Goal: Check status: Check status

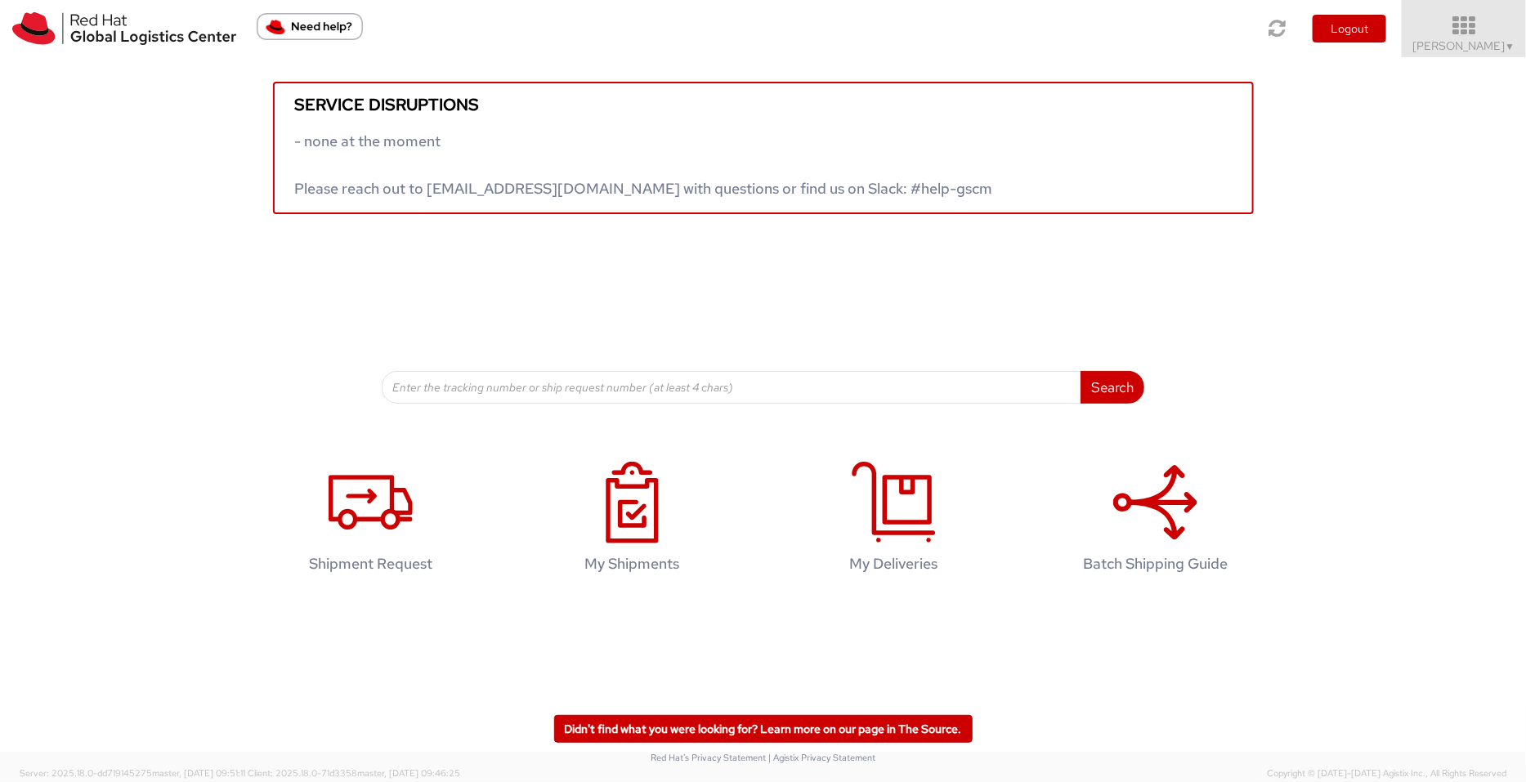
click at [1478, 38] on span "Pallav Sen Gupta ▼" at bounding box center [1464, 45] width 102 height 15
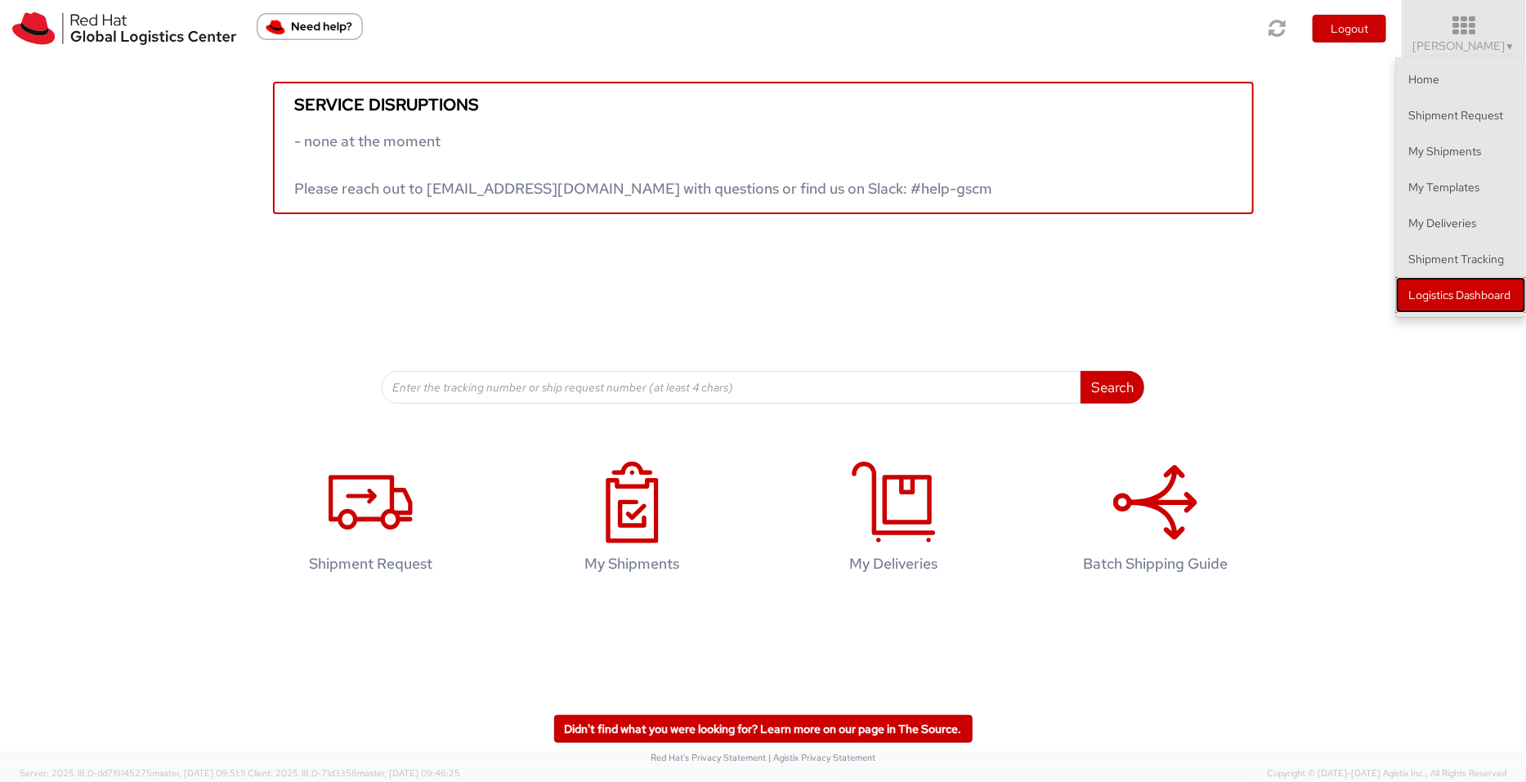
click at [1454, 307] on link "Logistics Dashboard" at bounding box center [1461, 295] width 130 height 36
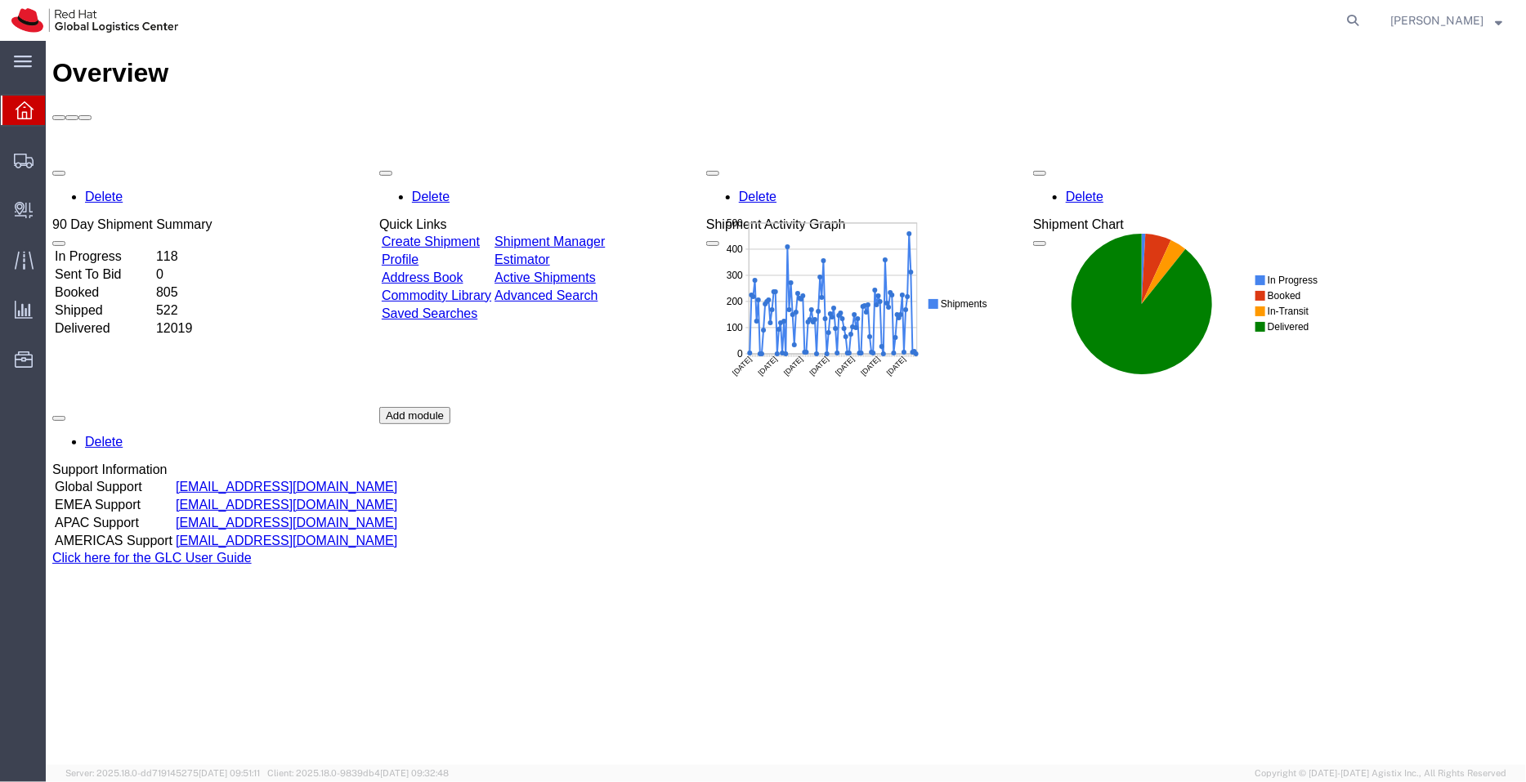
click at [462, 233] on td "Create Shipment" at bounding box center [435, 241] width 111 height 16
click at [572, 234] on link "Shipment Manager" at bounding box center [549, 241] width 110 height 14
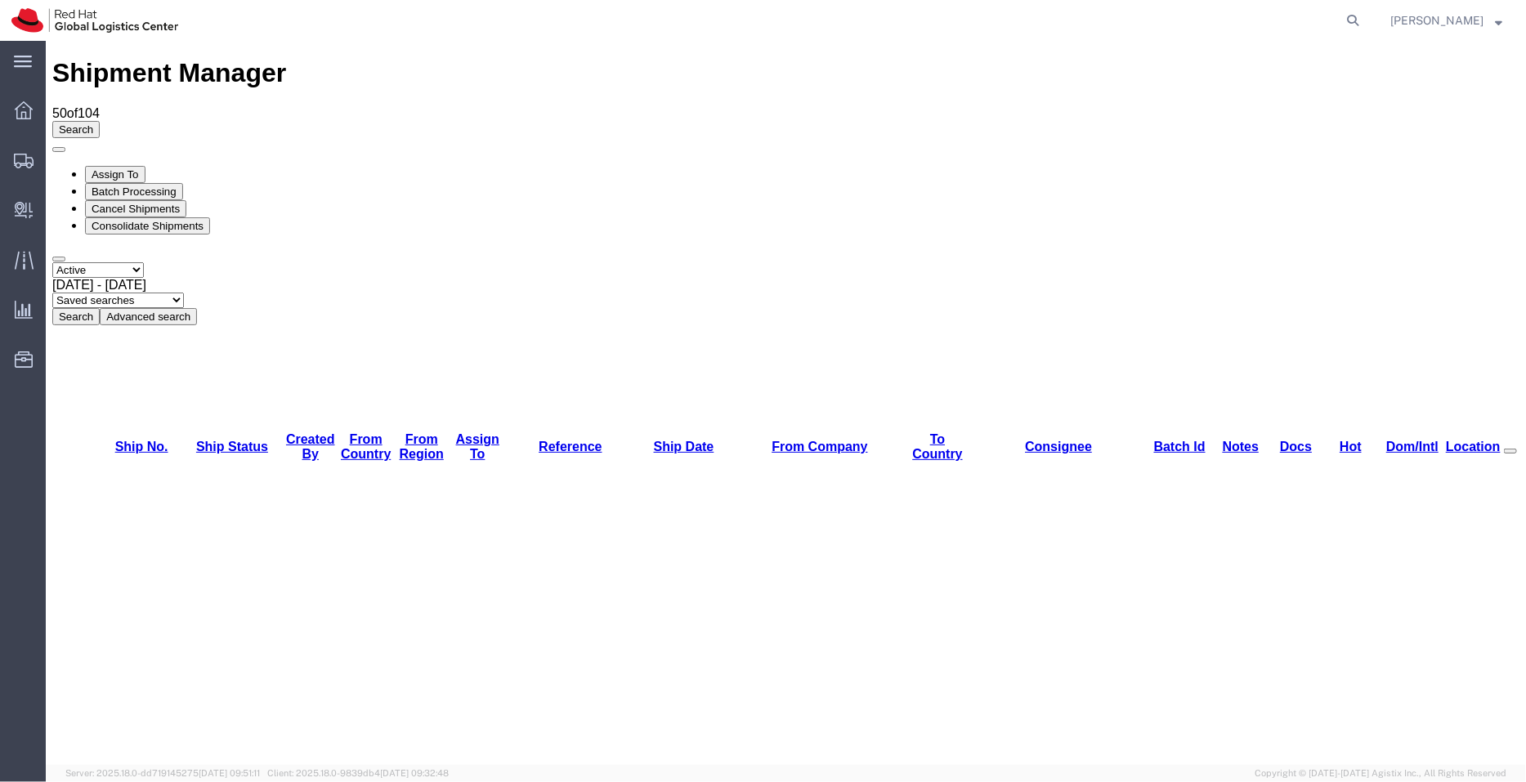
click at [183, 292] on select "Saved searches APAC EMEA [GEOGRAPHIC_DATA] [GEOGRAPHIC_DATA] - Inbounds NA/LATM" at bounding box center [117, 300] width 132 height 16
select select "APAC"
click at [183, 292] on select "Saved searches APAC EMEA [GEOGRAPHIC_DATA] [GEOGRAPHIC_DATA] - Inbounds NA/LATM" at bounding box center [117, 300] width 132 height 16
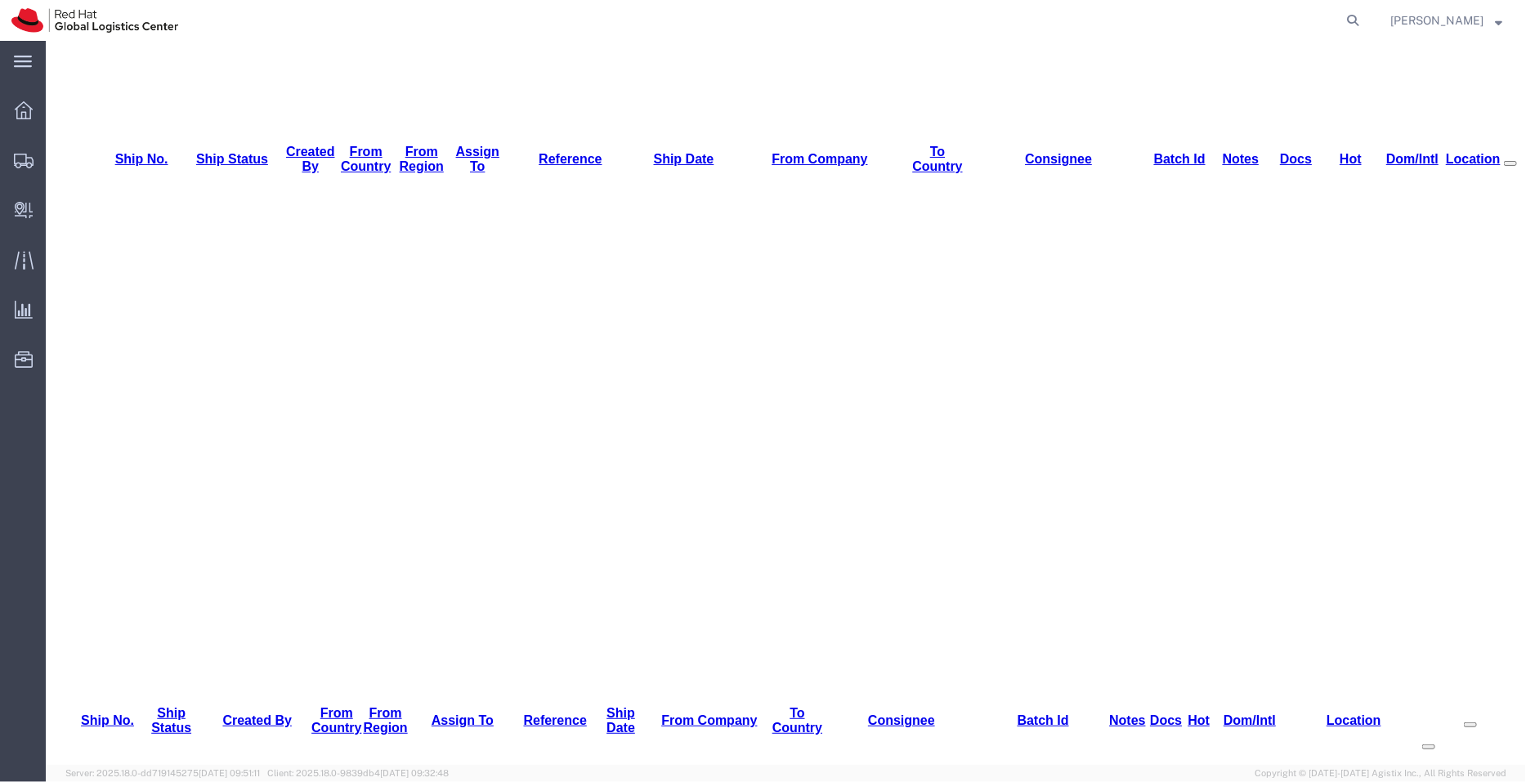
scroll to position [290, 0]
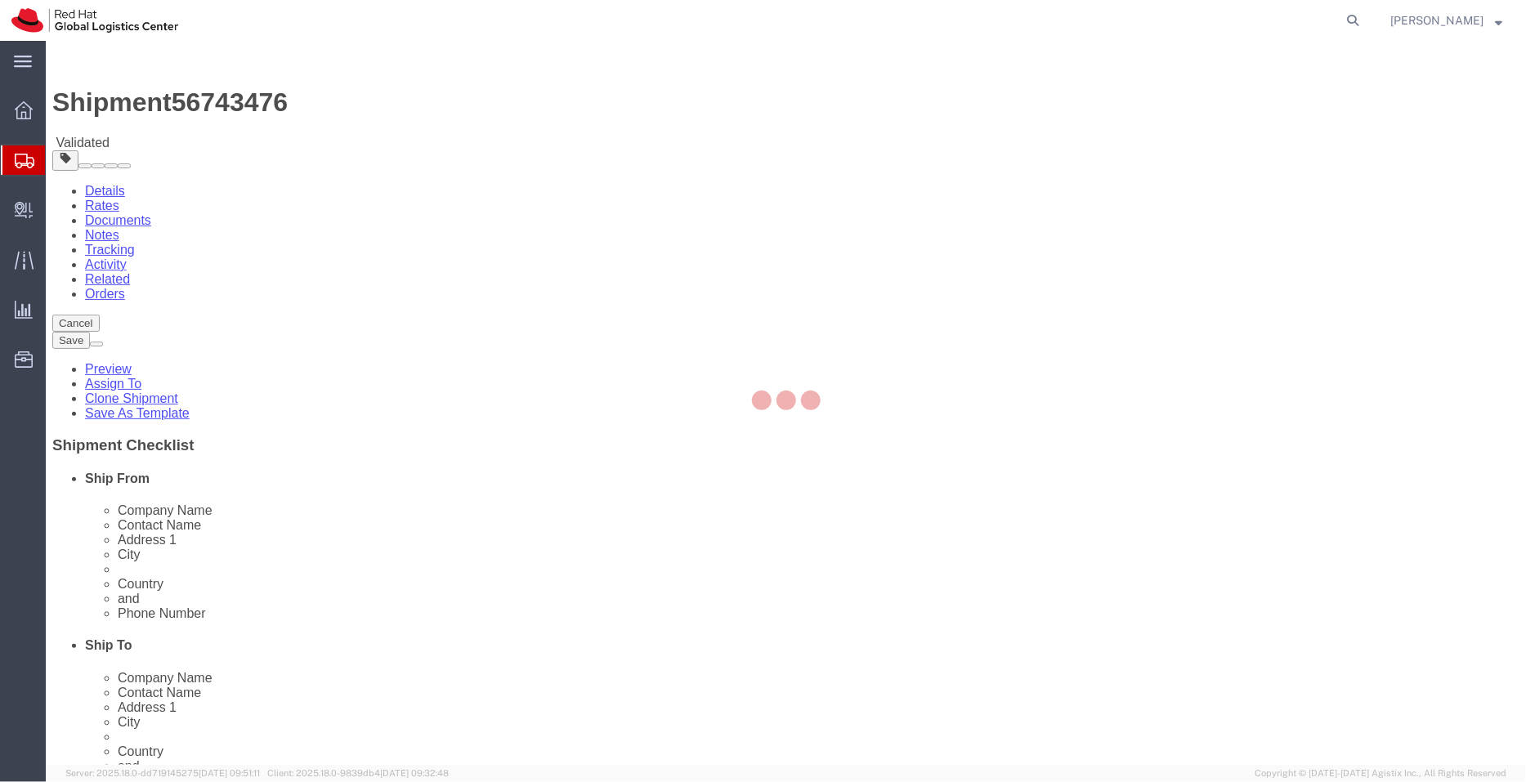
select select
select select "38432"
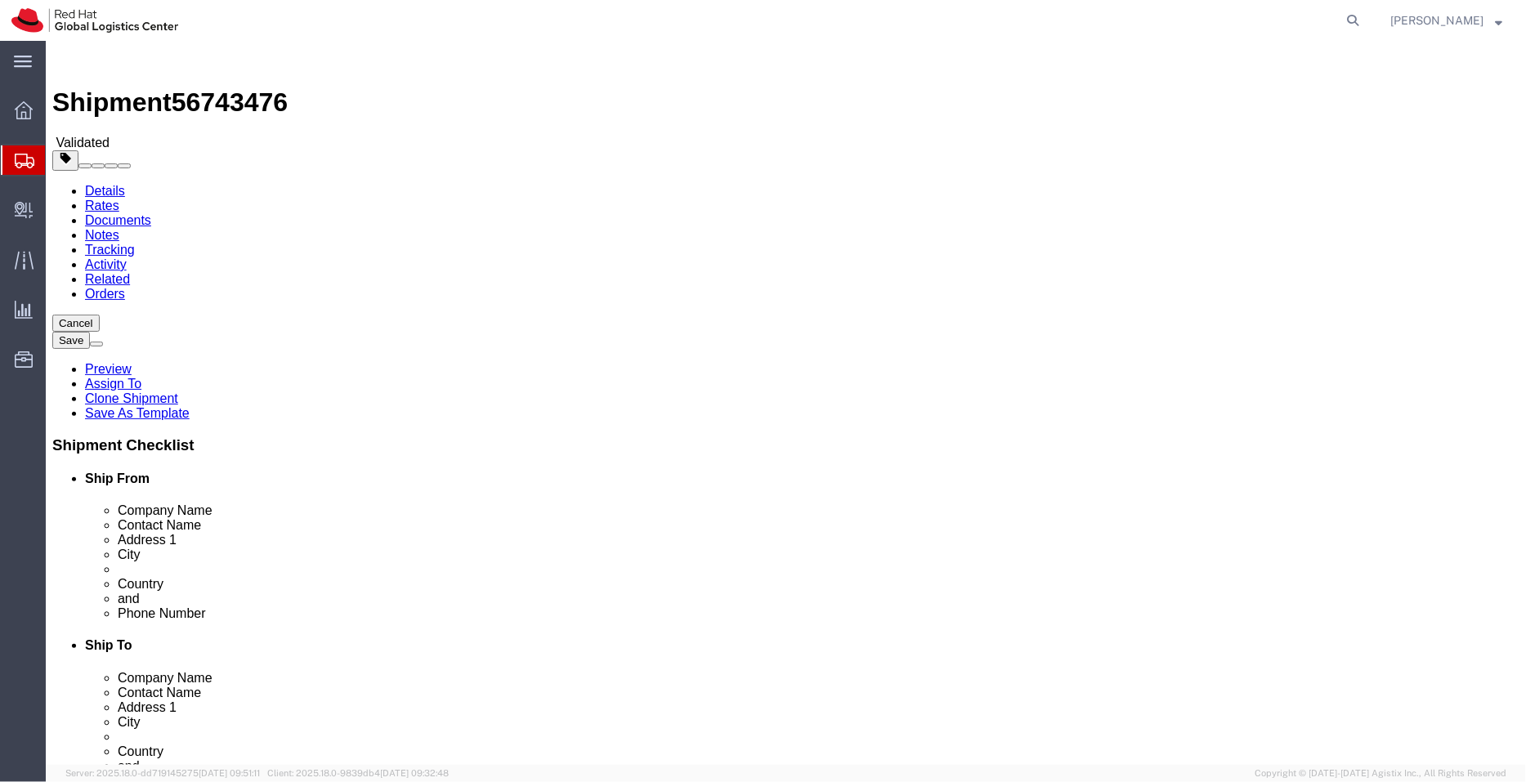
click link "ADDITIONAL INFORMATION"
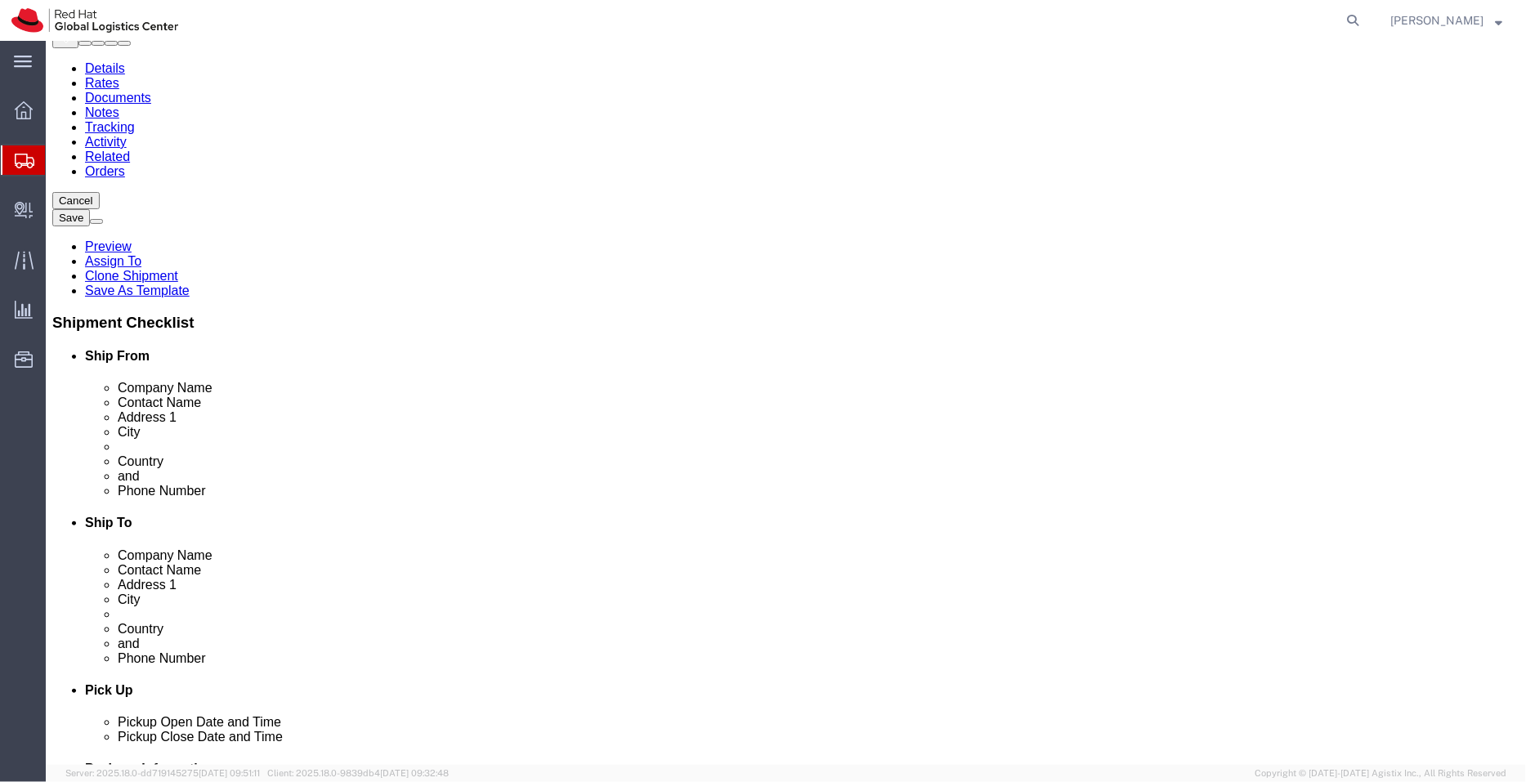
scroll to position [181, 0]
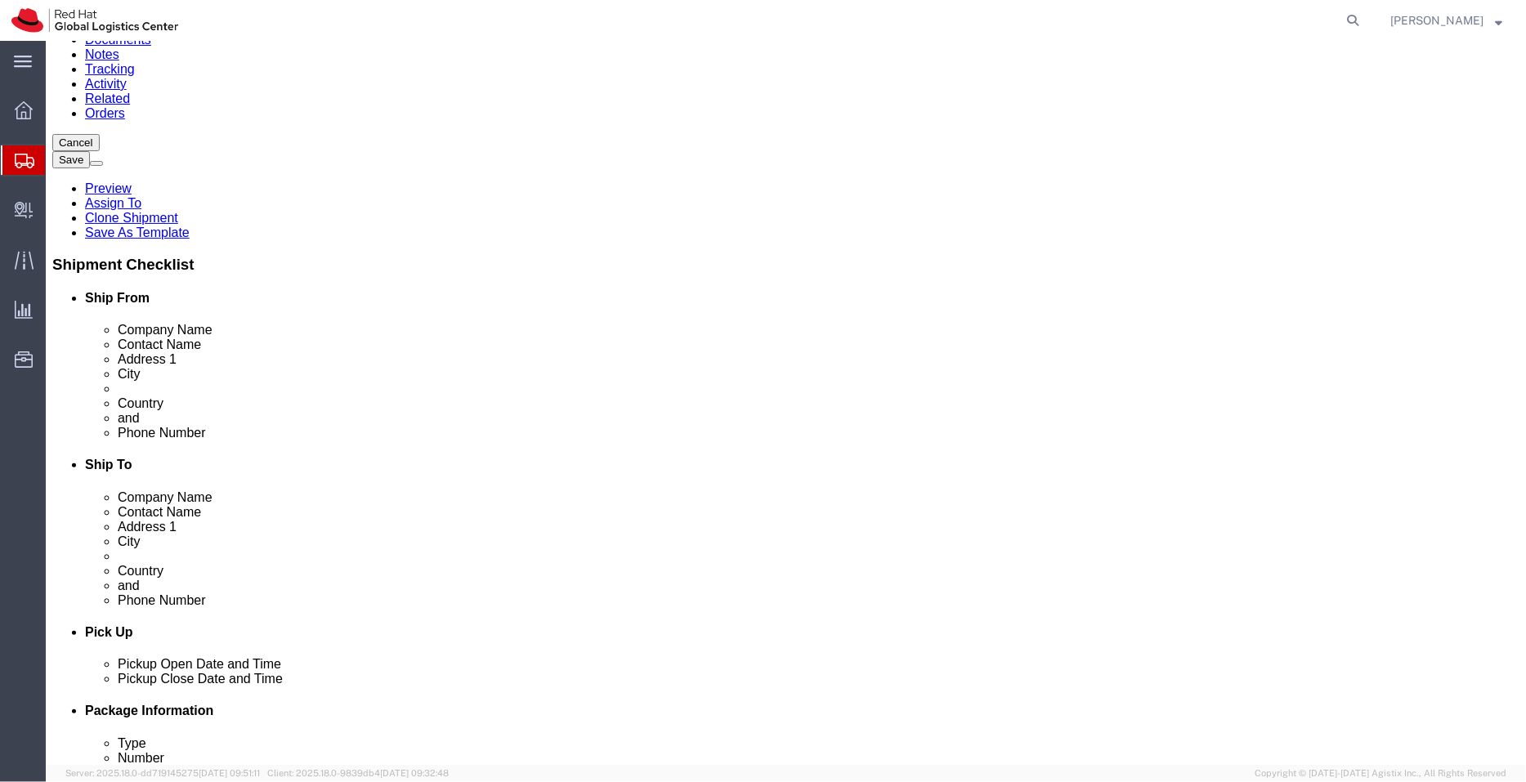
click link "ADDITIONAL INFORMATION"
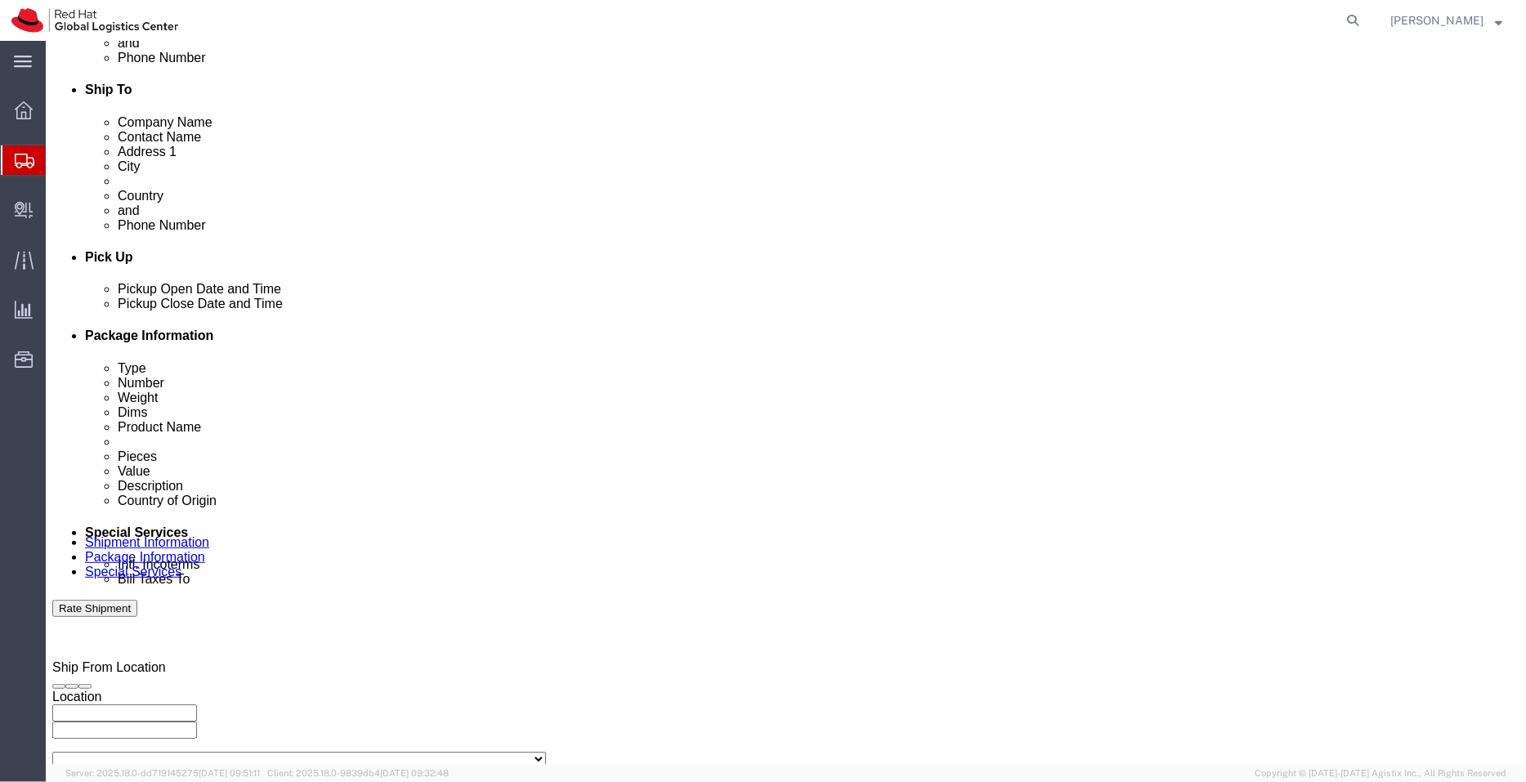
scroll to position [566, 0]
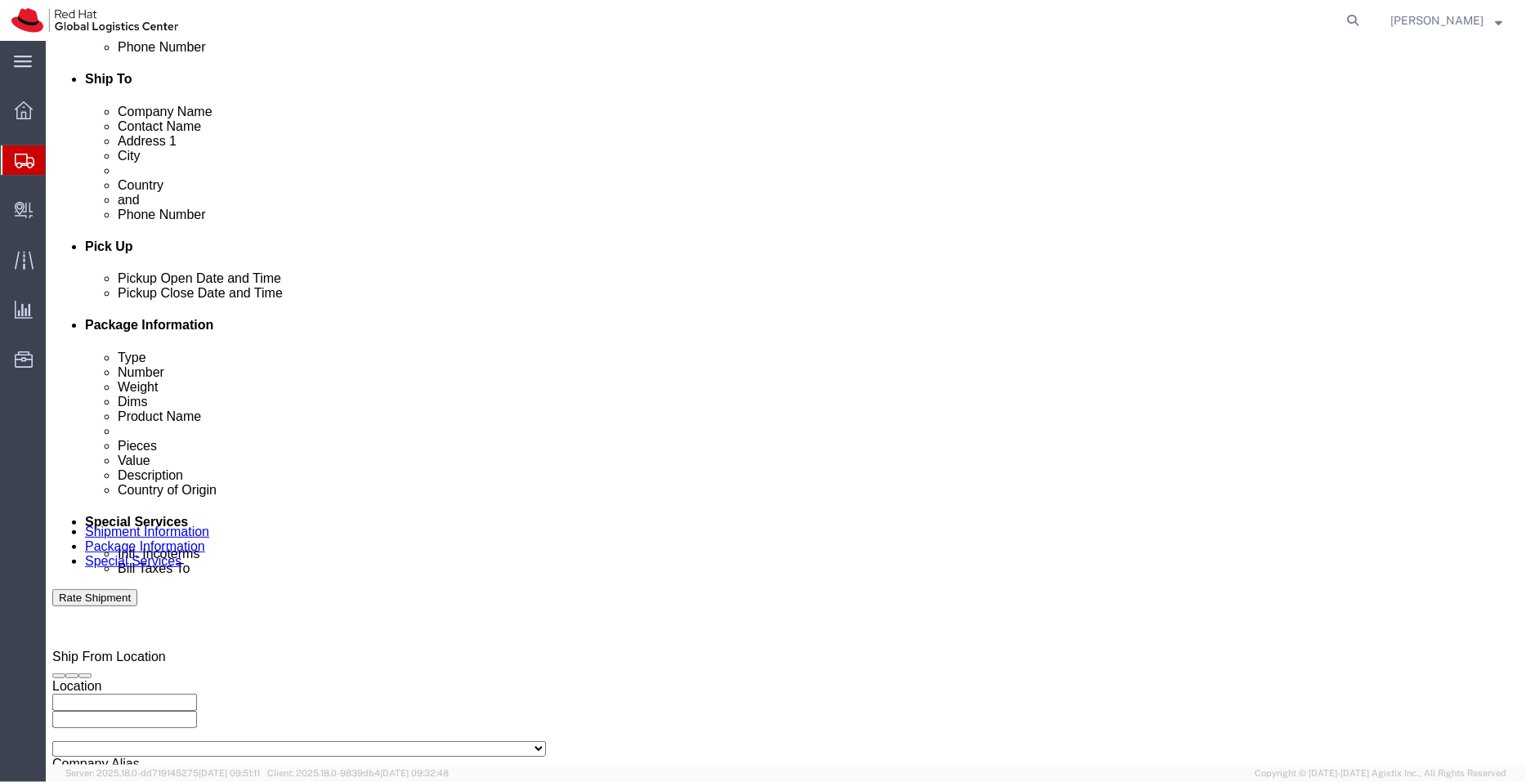
click div "Sep 12 2025 2:08 PM"
type input "3:08 PM"
click button "Apply"
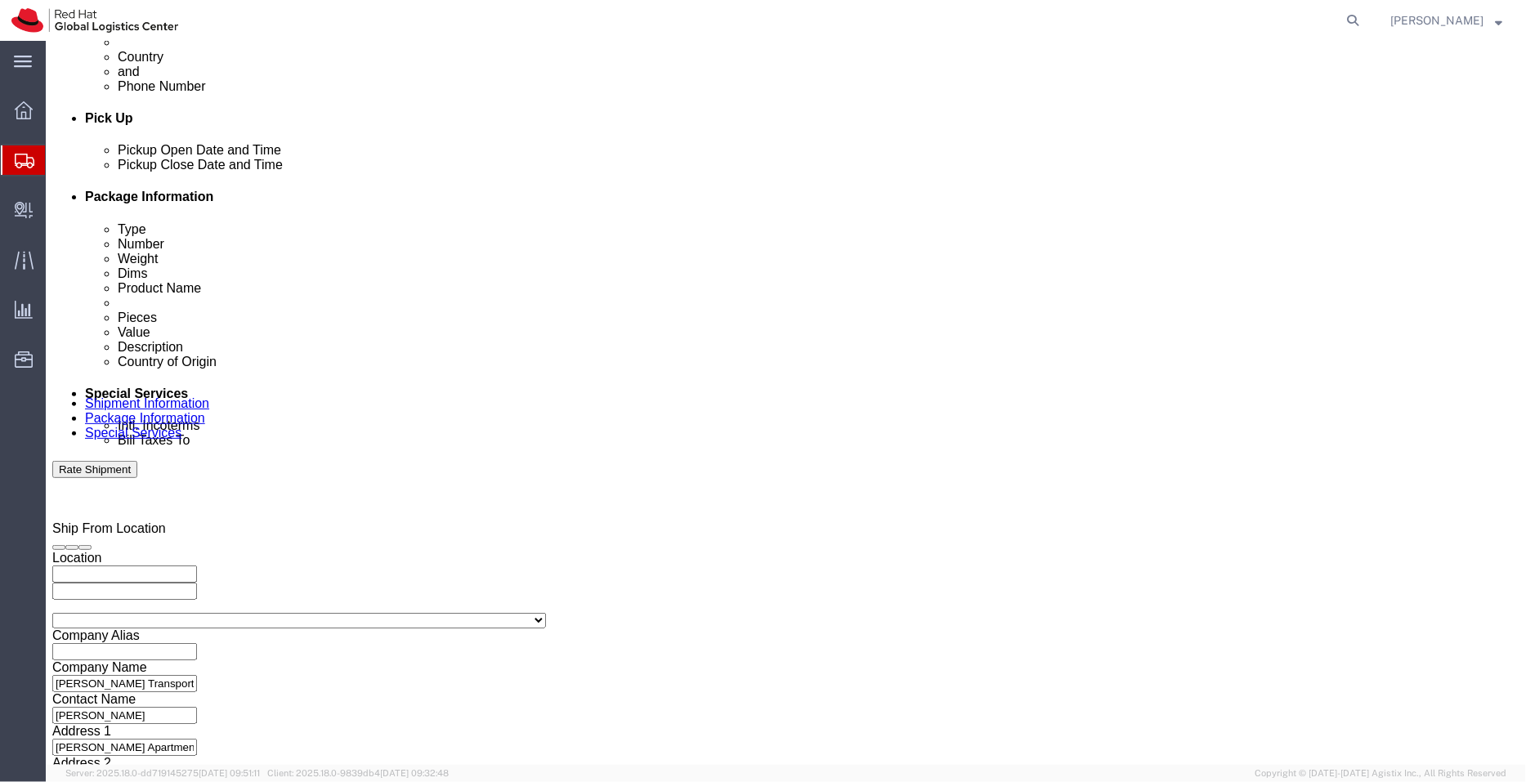
scroll to position [696, 0]
click icon "button"
drag, startPoint x: 284, startPoint y: 441, endPoint x: 170, endPoint y: 429, distance: 115.0
click div "Select Account Type Activity ID Airline Appointment Number ASN Batch Request # …"
click icon
